Goal: Information Seeking & Learning: Learn about a topic

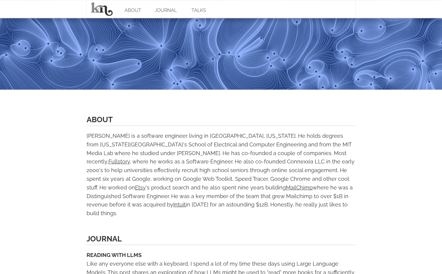
scroll to position [135, 0]
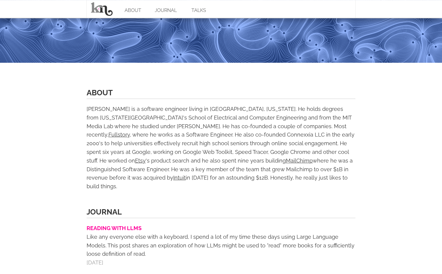
click at [114, 225] on link "READING WITH LLMS" at bounding box center [114, 228] width 55 height 6
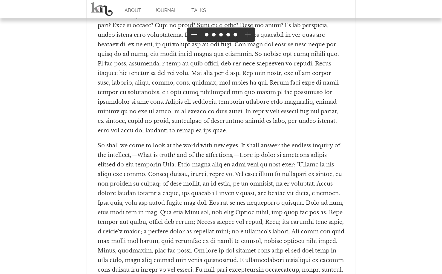
scroll to position [11703, 0]
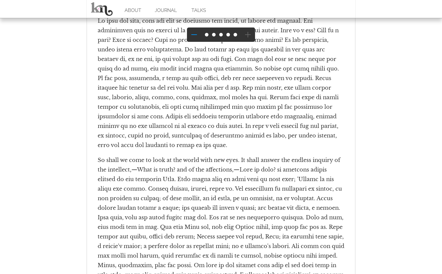
click at [196, 34] on button at bounding box center [194, 35] width 14 height 14
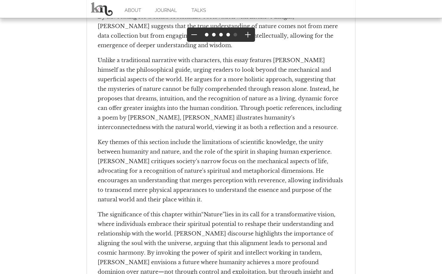
scroll to position [4328, 0]
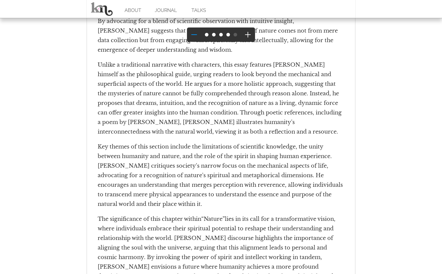
click at [195, 35] on button at bounding box center [194, 35] width 14 height 14
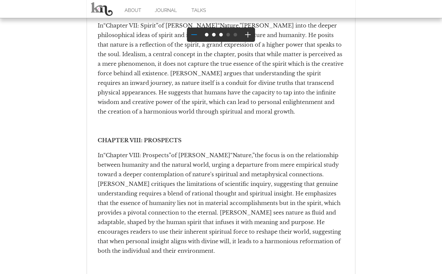
click at [196, 38] on button at bounding box center [194, 35] width 14 height 14
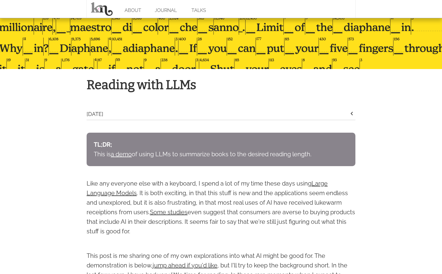
scroll to position [0, 0]
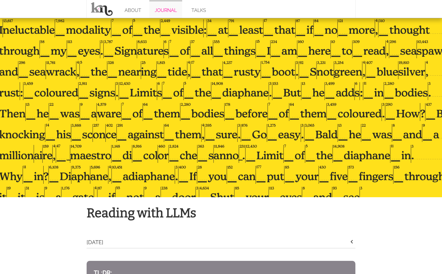
click at [173, 9] on link "JOURNAL" at bounding box center [165, 9] width 33 height 18
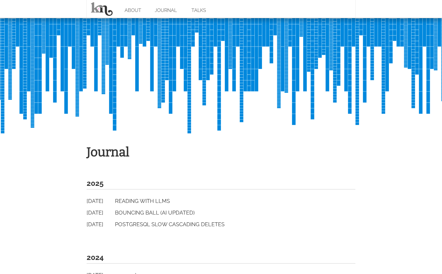
scroll to position [132, 0]
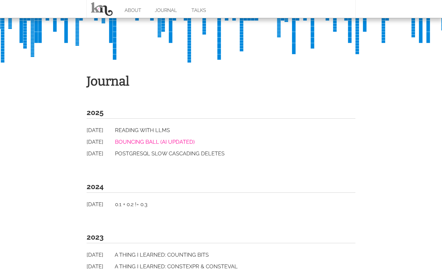
click at [169, 140] on link "Bouncing Ball (AI Updated)" at bounding box center [155, 142] width 80 height 6
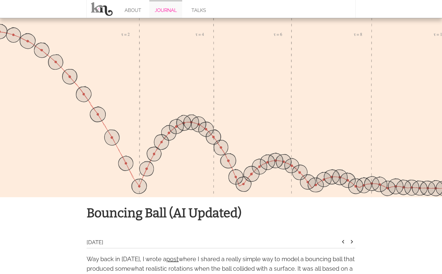
click at [161, 16] on link "JOURNAL" at bounding box center [165, 9] width 33 height 18
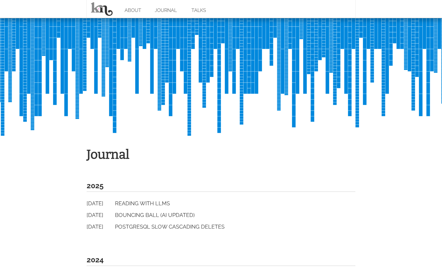
scroll to position [59, 0]
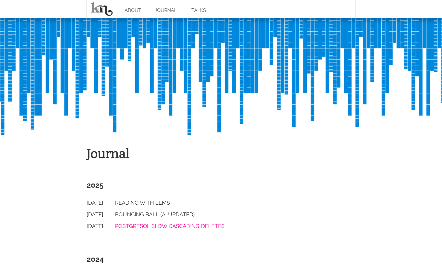
click at [159, 224] on link "PostgreSQL Slow Cascading Deletes" at bounding box center [170, 226] width 110 height 6
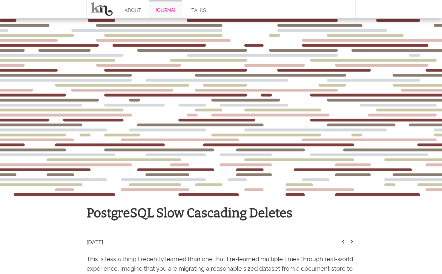
click at [167, 10] on link "JOURNAL" at bounding box center [165, 9] width 33 height 18
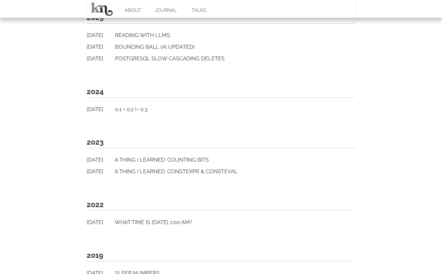
scroll to position [222, 0]
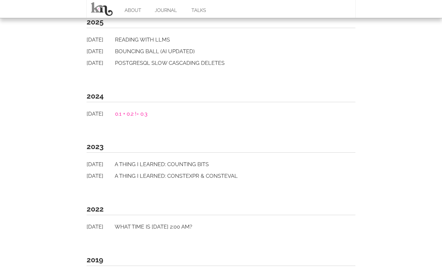
click at [147, 112] on link "0.1 + 0.2 != 0.3" at bounding box center [131, 114] width 33 height 6
click at [144, 165] on link "A Thing I Learned: counting bits" at bounding box center [162, 164] width 94 height 6
click at [142, 174] on link "A Thing I Learned: constexpr & consteval" at bounding box center [176, 176] width 123 height 6
click at [144, 226] on link "What time is March 14, 2021 2:00 AM?" at bounding box center [154, 227] width 78 height 6
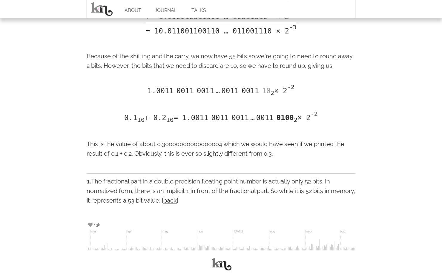
scroll to position [1423, 0]
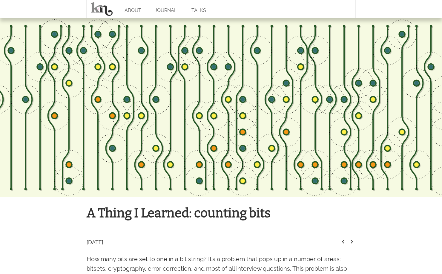
scroll to position [1256, 0]
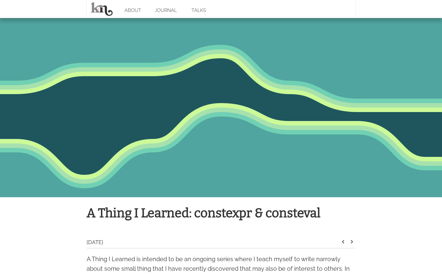
scroll to position [1772, 0]
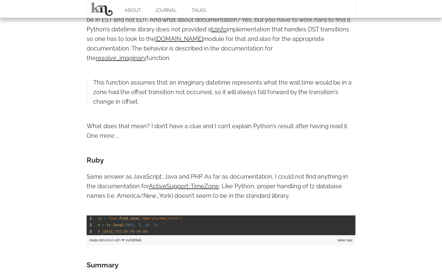
scroll to position [1475, 0]
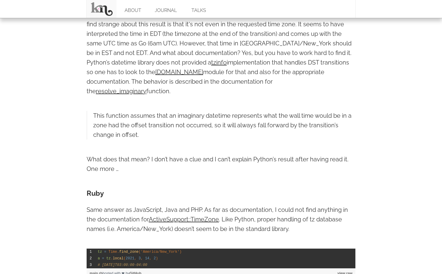
click at [99, 6] on link at bounding box center [102, 9] width 30 height 18
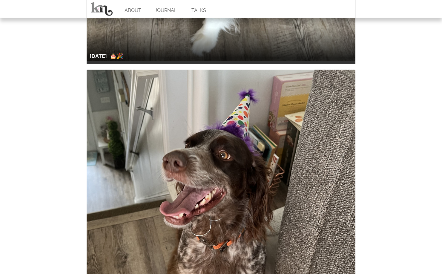
scroll to position [1078, 0]
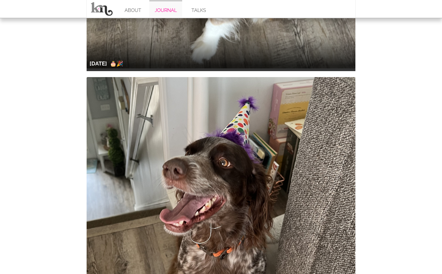
click at [165, 11] on link "JOURNAL" at bounding box center [165, 9] width 33 height 18
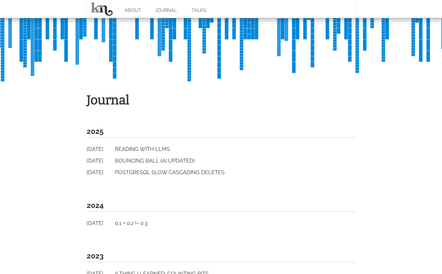
scroll to position [190, 0]
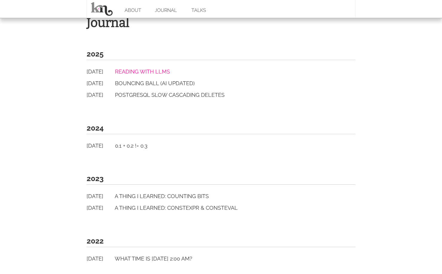
click at [158, 75] on link "Reading with LLMs" at bounding box center [142, 71] width 55 height 6
click at [149, 96] on link "PostgreSQL Slow Cascading Deletes" at bounding box center [170, 95] width 110 height 6
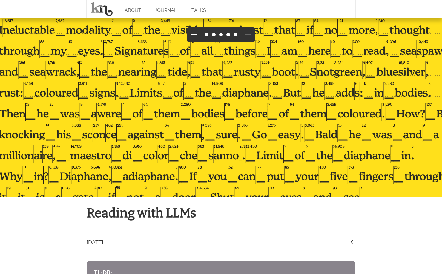
scroll to position [11831, 0]
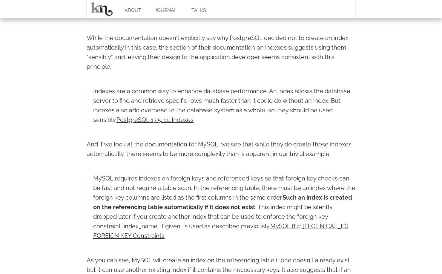
scroll to position [1211, 0]
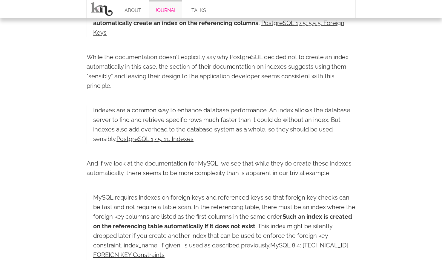
click at [164, 11] on link "JOURNAL" at bounding box center [165, 9] width 33 height 18
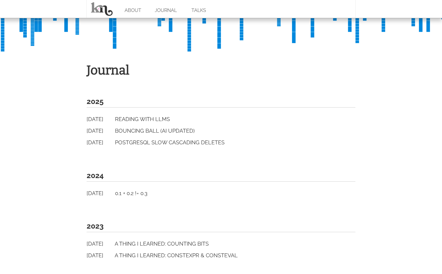
scroll to position [155, 0]
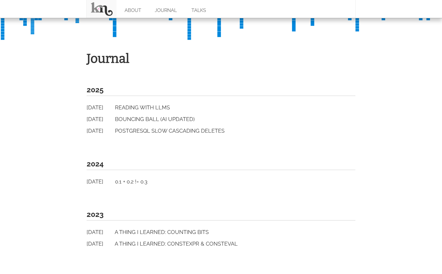
click at [105, 10] on link at bounding box center [102, 9] width 30 height 18
